Goal: Transaction & Acquisition: Download file/media

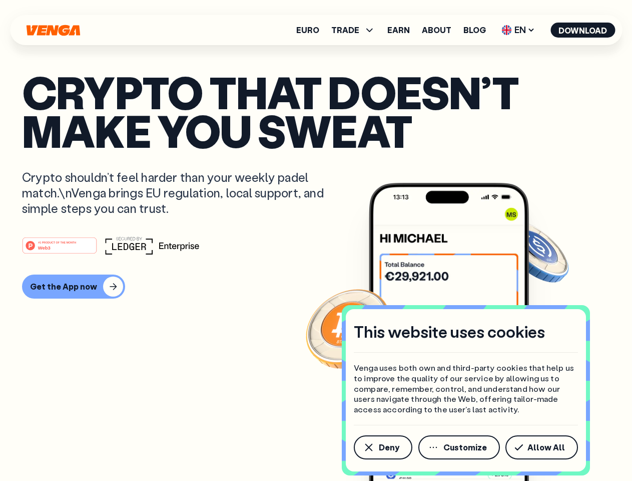
click at [316, 240] on div "#1 PRODUCT OF THE MONTH Web3" at bounding box center [316, 245] width 588 height 18
click at [383, 447] on span "Deny" at bounding box center [389, 447] width 21 height 8
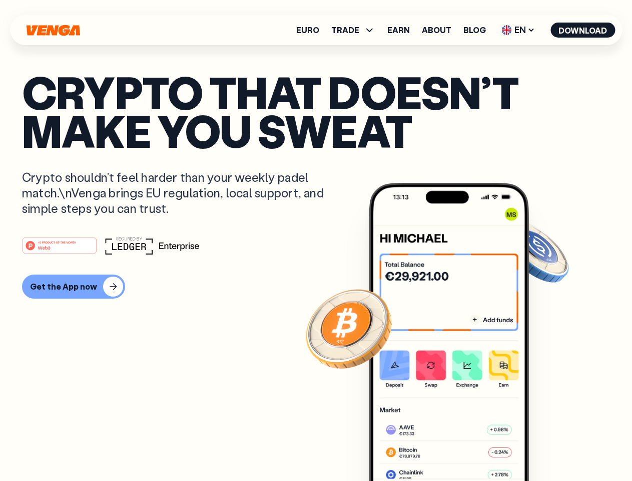
click at [460, 447] on img at bounding box center [449, 351] width 160 height 336
click at [544, 447] on article "Crypto that doesn’t make you sweat Crypto shouldn’t feel harder than your weekl…" at bounding box center [316, 261] width 588 height 376
click at [357, 30] on span "TRADE" at bounding box center [346, 30] width 28 height 8
click at [519, 30] on span "EN" at bounding box center [518, 30] width 41 height 16
click at [583, 30] on button "Download" at bounding box center [583, 30] width 65 height 15
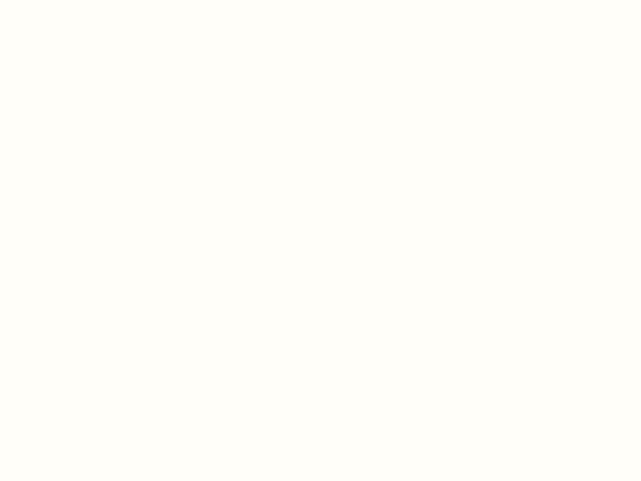
click at [316, 0] on html "This website uses cookies Venga uses both own and third-party cookies that help…" at bounding box center [320, 0] width 641 height 0
click at [72, 0] on html "This website uses cookies Venga uses both own and third-party cookies that help…" at bounding box center [320, 0] width 641 height 0
click at [61, 0] on html "This website uses cookies Venga uses both own and third-party cookies that help…" at bounding box center [320, 0] width 641 height 0
